Goal: Task Accomplishment & Management: Manage account settings

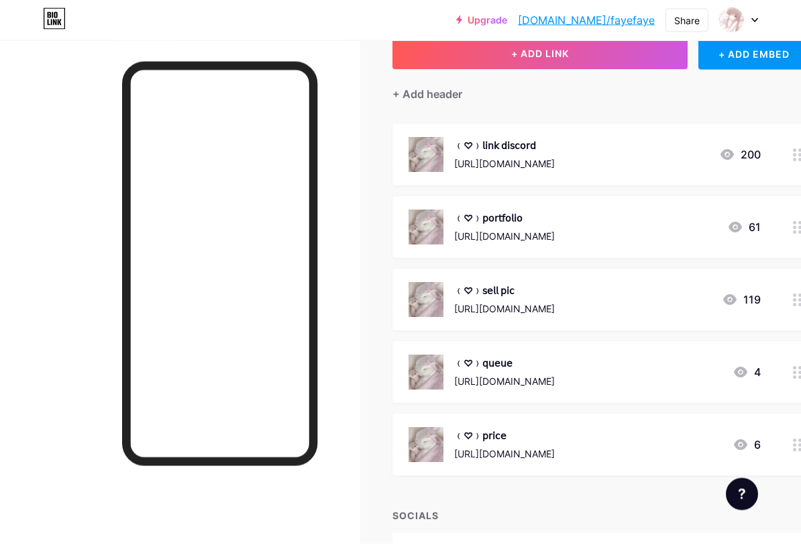
scroll to position [88, 0]
click at [555, 227] on div "﹙♡﹚𝗉𝗈𝗋𝗍𝖿𝗈𝗅𝗂𝗈 [URL][DOMAIN_NAME]" at bounding box center [504, 226] width 101 height 35
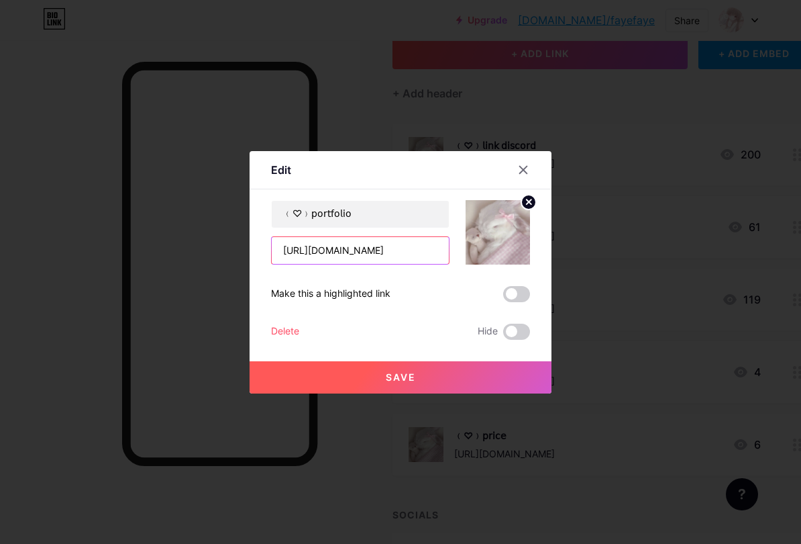
click at [393, 251] on input "[URL][DOMAIN_NAME]" at bounding box center [360, 250] width 177 height 27
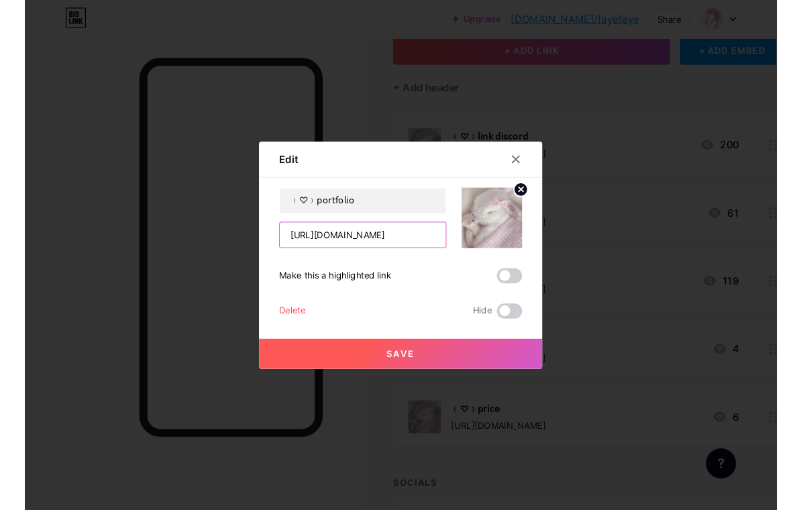
scroll to position [87, 0]
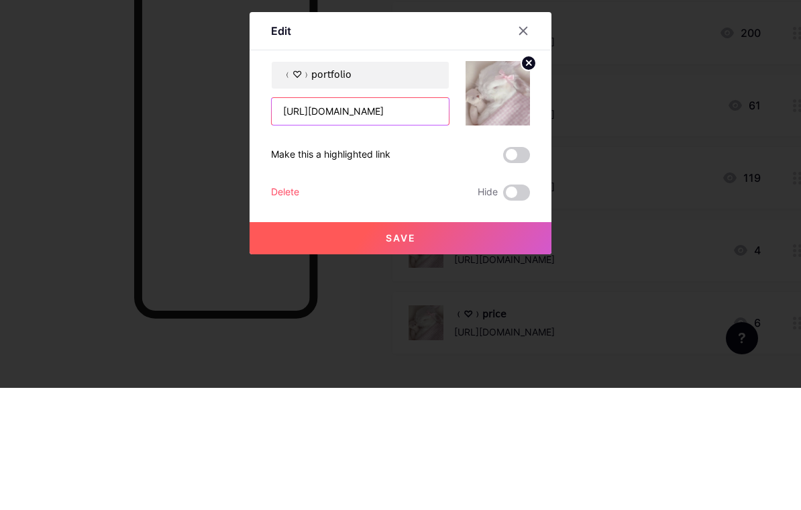
click at [393, 220] on input "[URL][DOMAIN_NAME]" at bounding box center [360, 233] width 177 height 27
paste input "[URL][DOMAIN_NAME]"
type input "[URL][DOMAIN_NAME]"
click at [422, 307] on div "Delete Hide" at bounding box center [400, 315] width 259 height 16
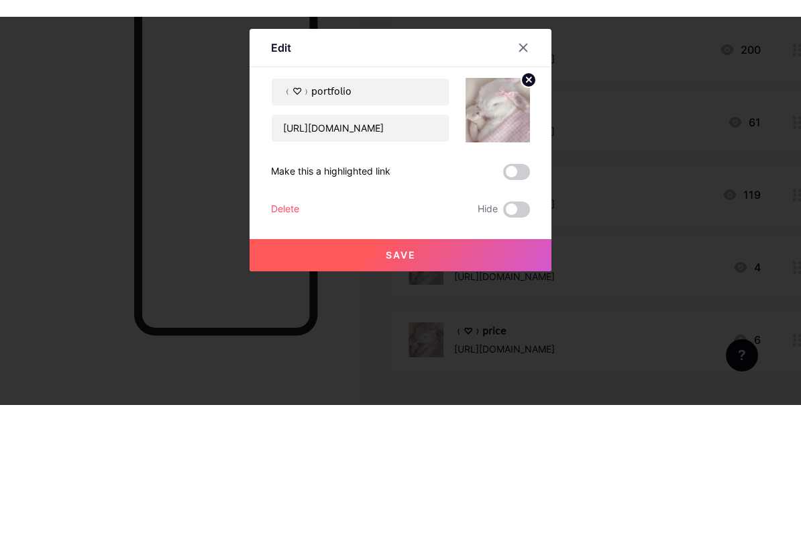
scroll to position [175, 0]
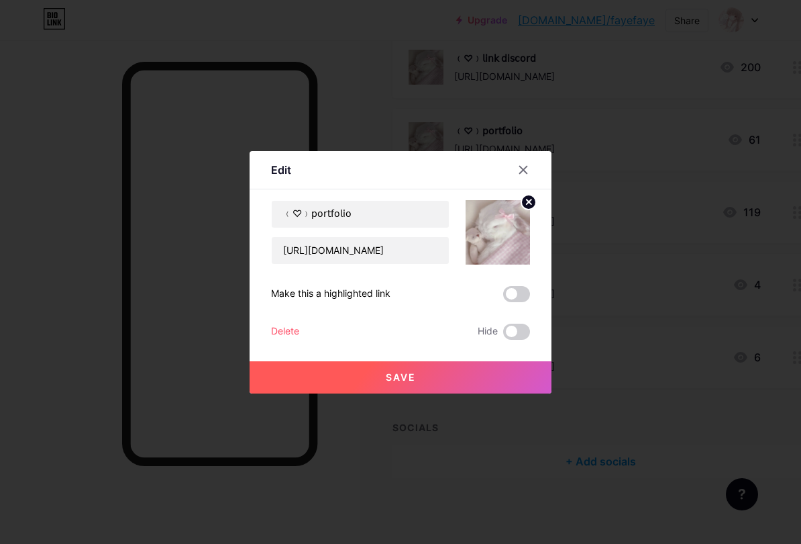
click at [456, 376] on button "Save" at bounding box center [401, 377] width 302 height 32
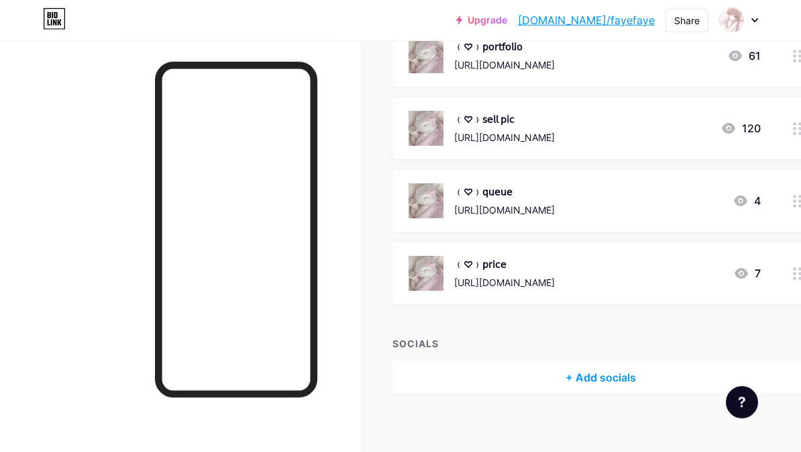
scroll to position [267, 0]
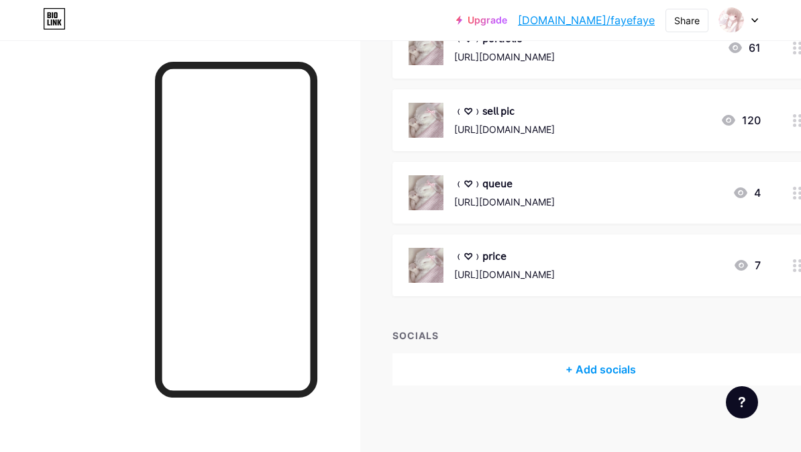
click at [784, 121] on div "﹙♡﹚𝗌𝖾𝗅𝗅 𝗉𝗂𝖼 [URL][DOMAIN_NAME] 120" at bounding box center [601, 120] width 417 height 62
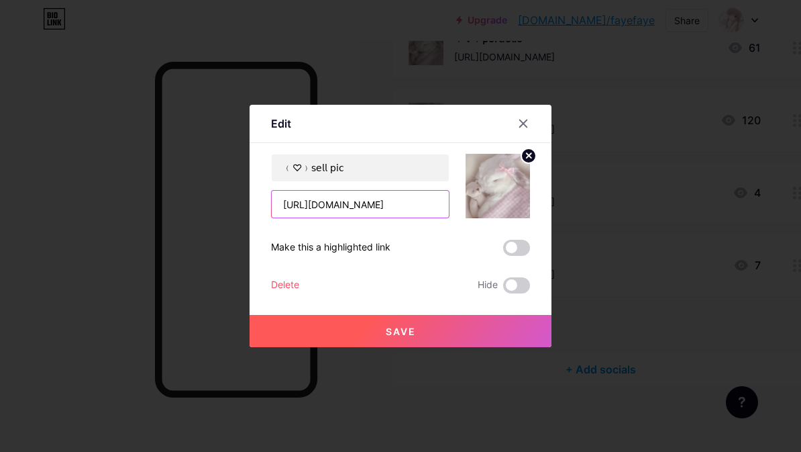
click at [415, 205] on input "[URL][DOMAIN_NAME]" at bounding box center [360, 204] width 177 height 27
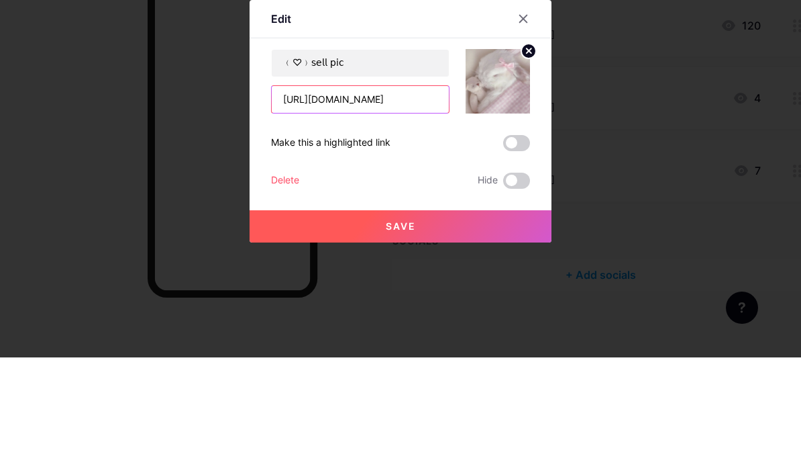
click at [420, 201] on input "[URL][DOMAIN_NAME]" at bounding box center [360, 214] width 177 height 27
paste input "usqtYeLP6Mu_eLf2wa3dvdVpBOttYSRQ"
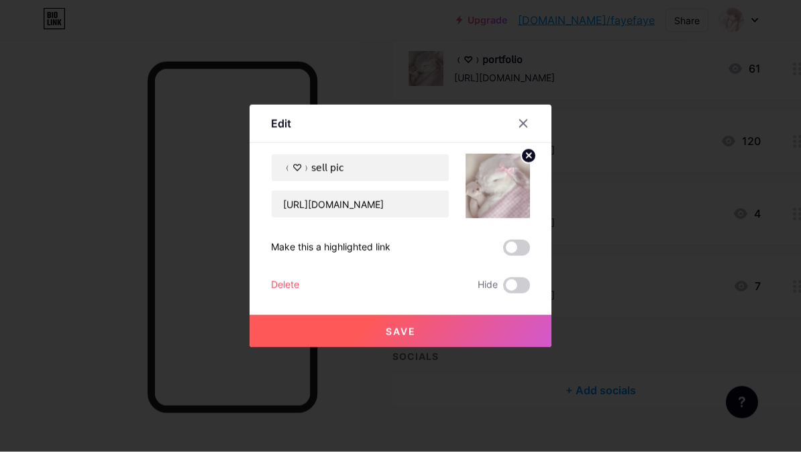
scroll to position [267, 0]
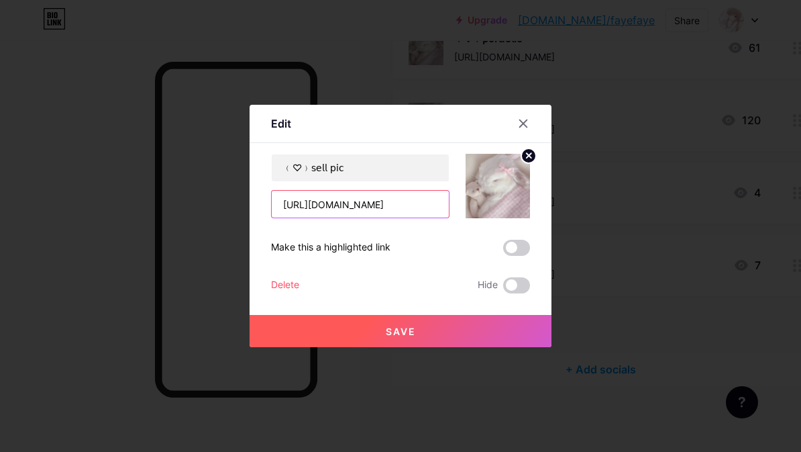
type input "[URL][DOMAIN_NAME]"
click at [435, 332] on button "Save" at bounding box center [401, 331] width 302 height 32
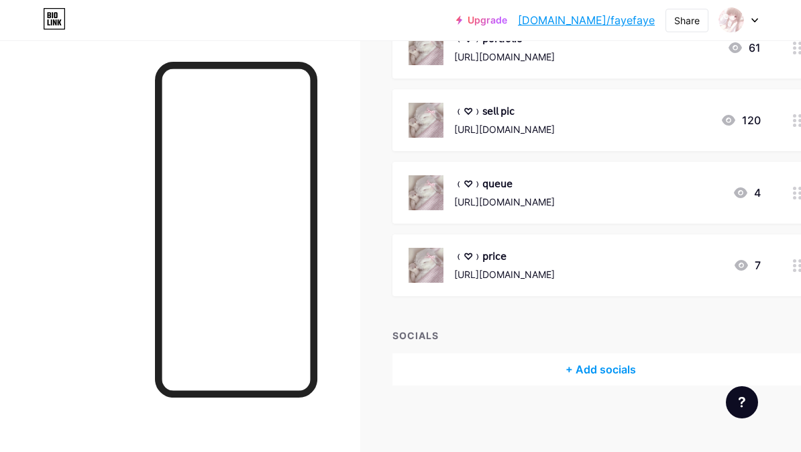
click at [688, 210] on div "﹙♡﹚𝗊𝗎𝖾𝗎𝖾 [URL][DOMAIN_NAME] 4" at bounding box center [601, 193] width 417 height 62
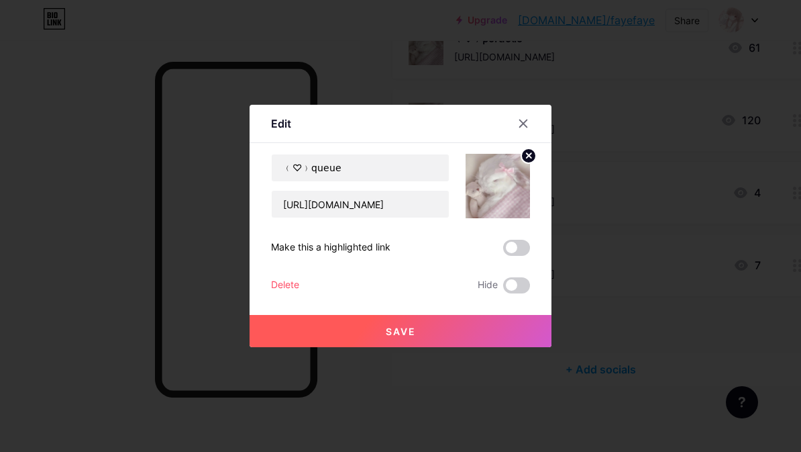
click at [526, 121] on icon at bounding box center [523, 123] width 7 height 7
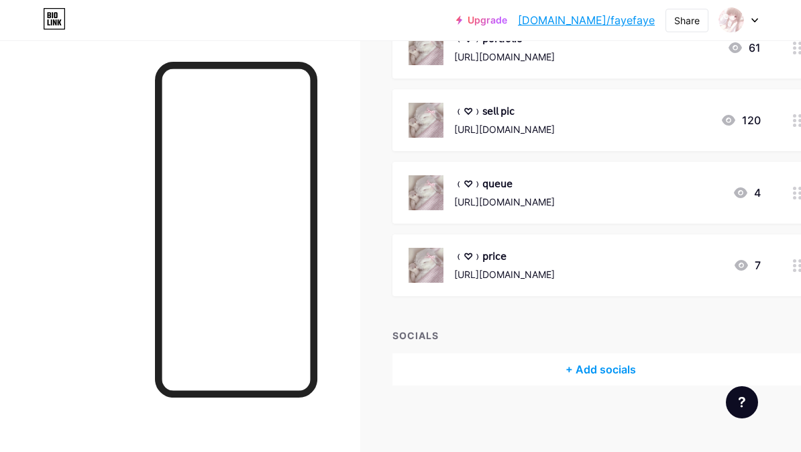
click at [555, 264] on div "﹙♡﹚𝗉𝗋𝗂𝖼𝖾 [URL][DOMAIN_NAME]" at bounding box center [504, 265] width 101 height 35
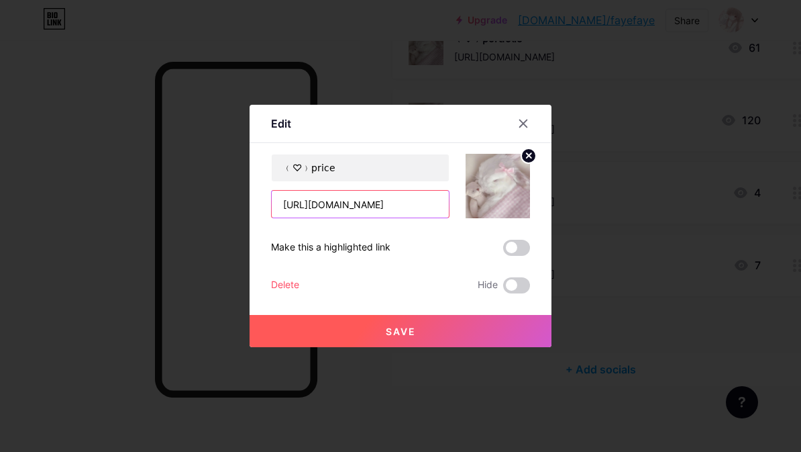
click at [411, 205] on input "[URL][DOMAIN_NAME]" at bounding box center [360, 204] width 177 height 27
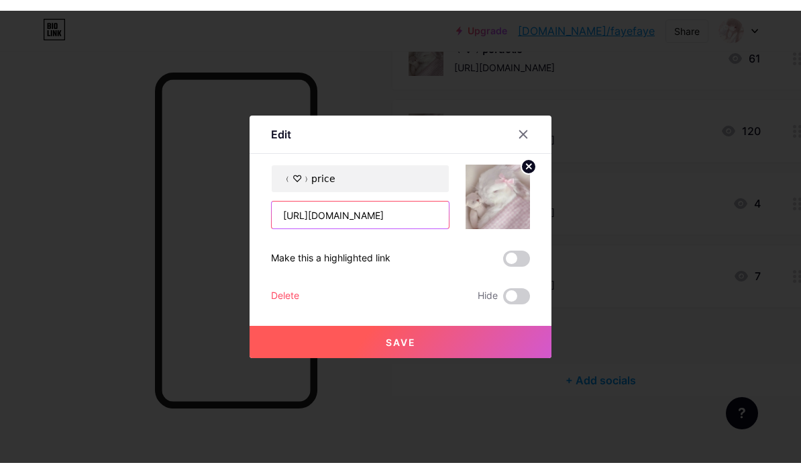
scroll to position [246, 0]
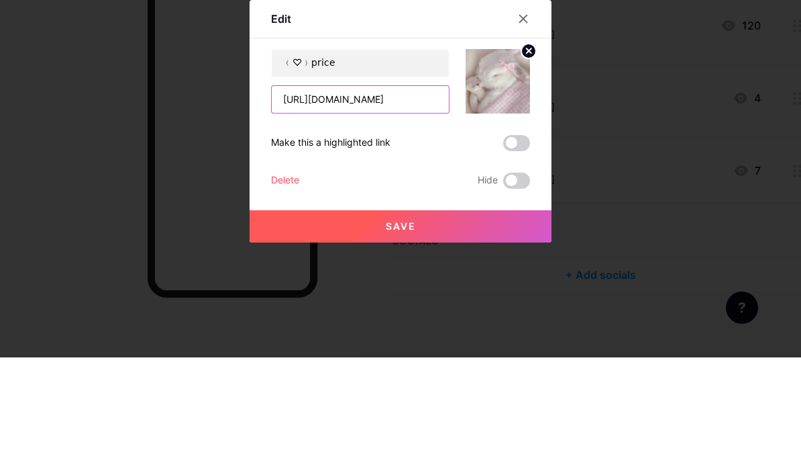
click at [417, 201] on input "[URL][DOMAIN_NAME]" at bounding box center [360, 214] width 177 height 27
paste input "[URL][DOMAIN_NAME]"
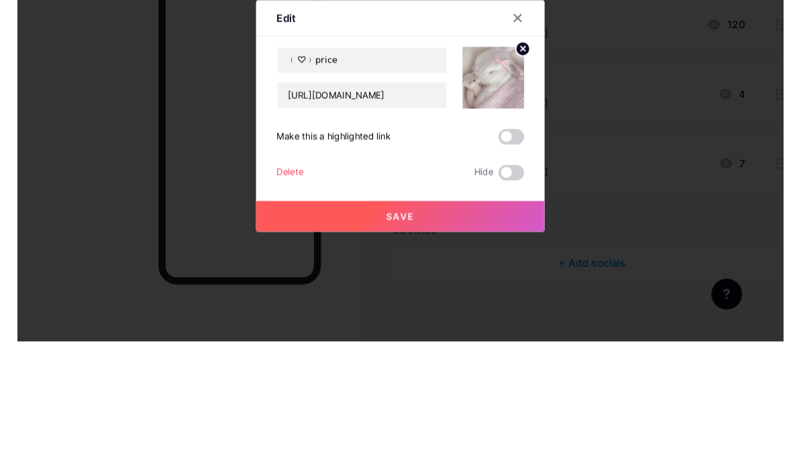
scroll to position [267, 0]
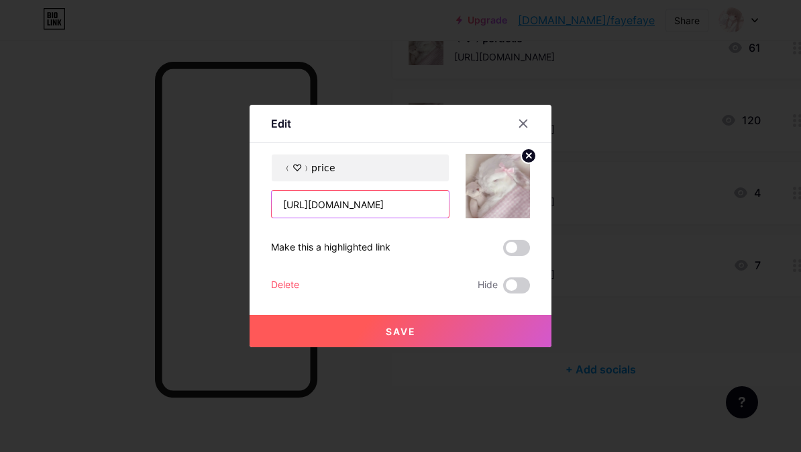
type input "[URL][DOMAIN_NAME]"
click at [456, 337] on button "Save" at bounding box center [401, 331] width 302 height 32
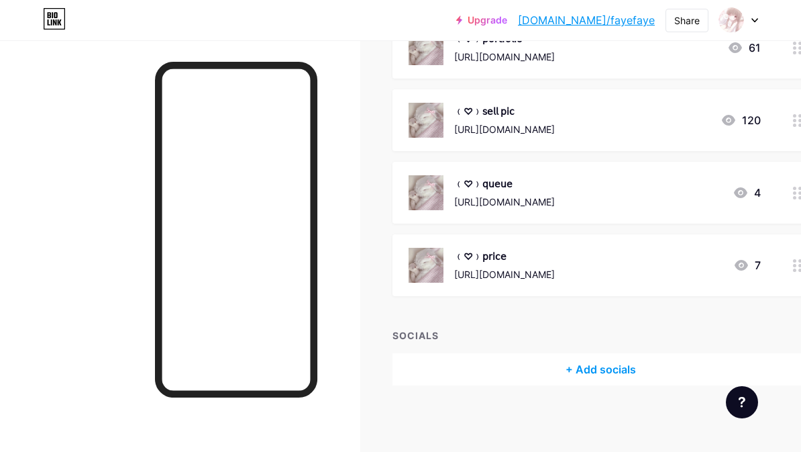
click at [505, 196] on div "[URL][DOMAIN_NAME]" at bounding box center [504, 202] width 101 height 14
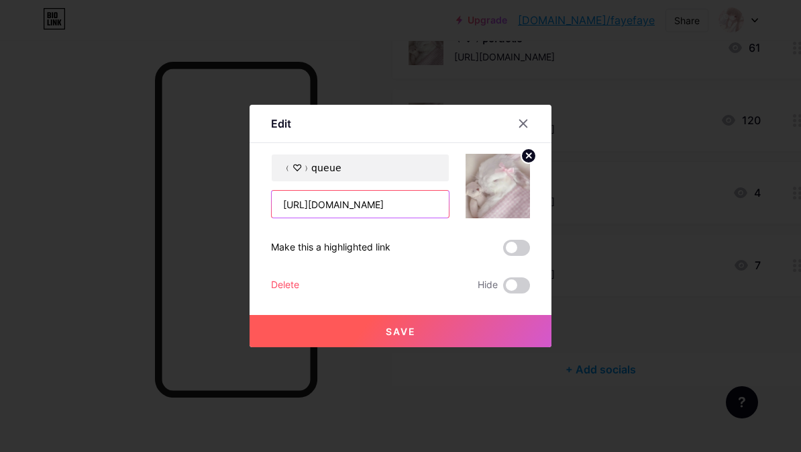
click at [379, 209] on input "[URL][DOMAIN_NAME]" at bounding box center [360, 204] width 177 height 27
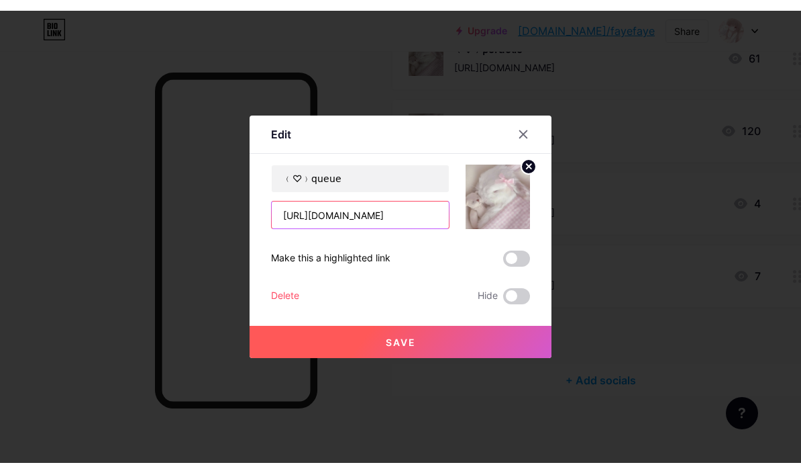
scroll to position [246, 0]
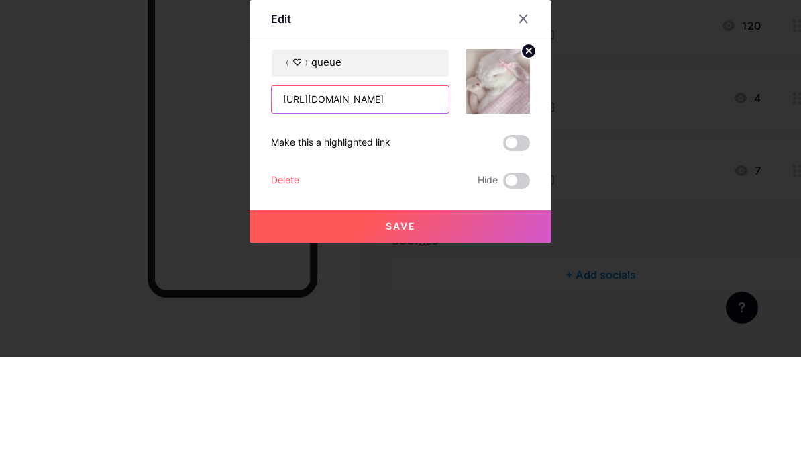
click at [385, 201] on input "[URL][DOMAIN_NAME]" at bounding box center [360, 214] width 177 height 27
paste input "[URL][DOMAIN_NAME]"
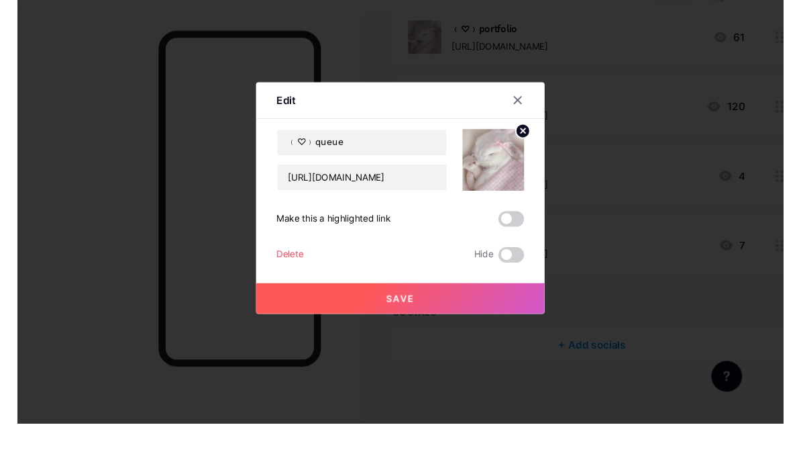
scroll to position [267, 0]
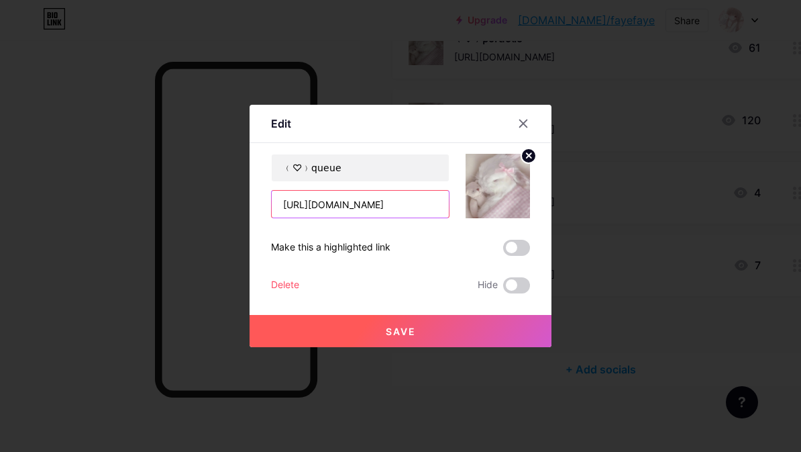
type input "[URL][DOMAIN_NAME]"
click at [430, 328] on button "Save" at bounding box center [401, 331] width 302 height 32
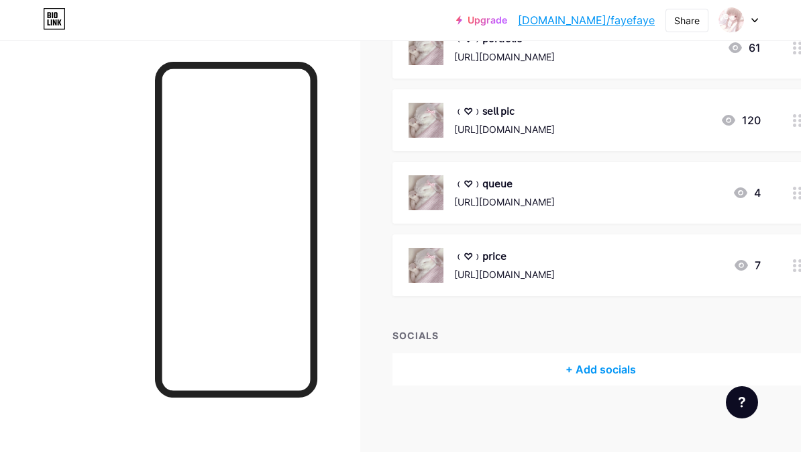
click at [555, 187] on div "﹙♡﹚𝗊𝗎𝖾𝗎𝖾" at bounding box center [504, 184] width 101 height 14
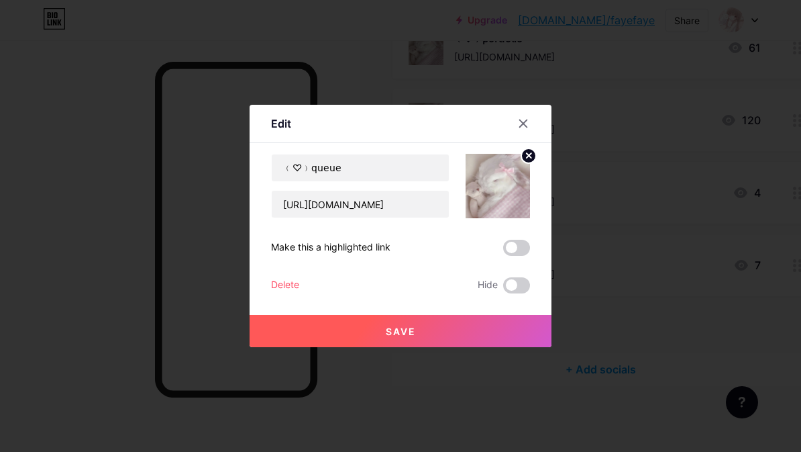
click at [526, 115] on div at bounding box center [524, 123] width 24 height 24
